Goal: Find specific page/section: Find specific page/section

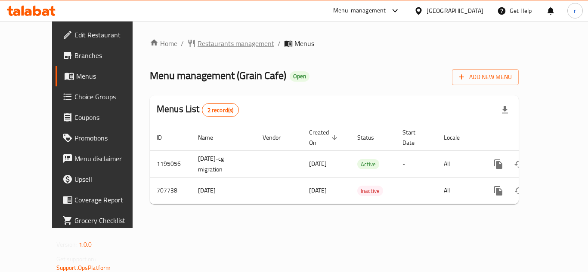
click at [209, 46] on span "Restaurants management" at bounding box center [235, 43] width 77 height 10
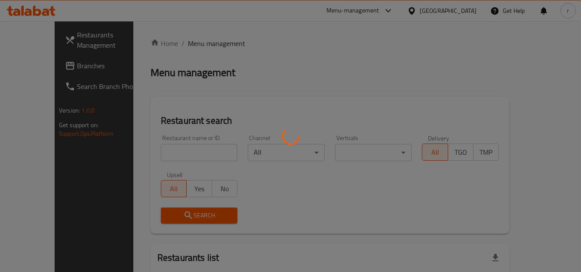
click at [164, 146] on div at bounding box center [290, 136] width 581 height 272
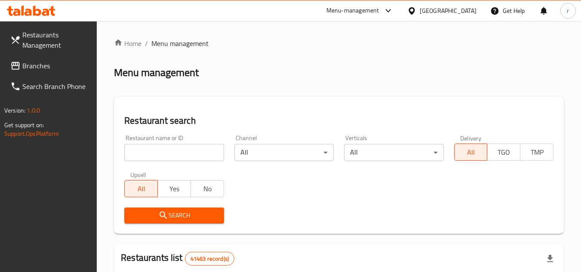
click at [163, 146] on input "search" at bounding box center [173, 152] width 99 height 17
paste input "644840"
type input "644840"
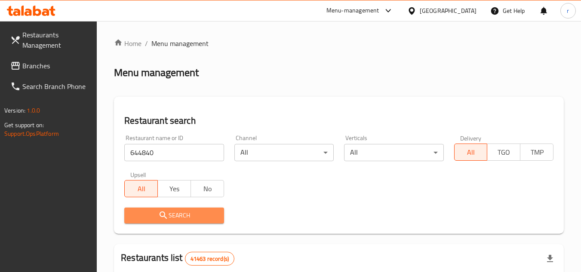
click at [163, 208] on button "Search" at bounding box center [173, 216] width 99 height 16
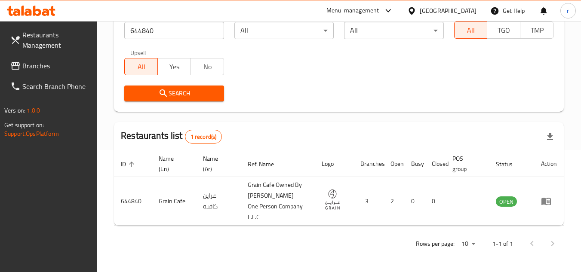
scroll to position [122, 0]
